Goal: Task Accomplishment & Management: Manage account settings

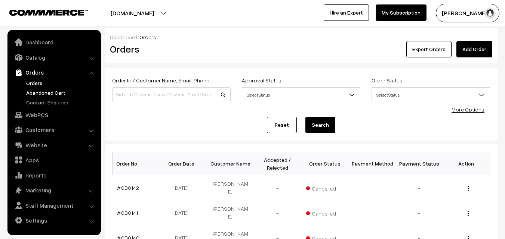
click at [36, 96] on link "Abandoned Cart" at bounding box center [61, 93] width 74 height 8
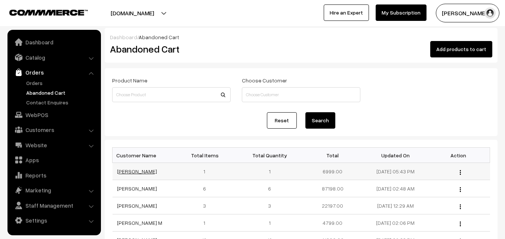
click at [131, 170] on link "Lakshmi S" at bounding box center [137, 171] width 40 height 6
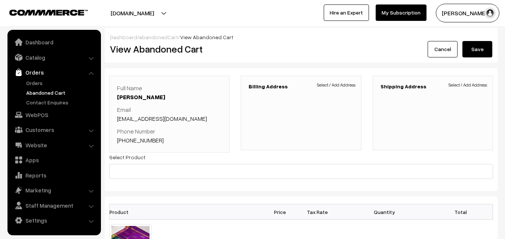
scroll to position [75, 0]
